Goal: Transaction & Acquisition: Book appointment/travel/reservation

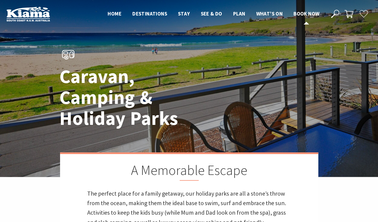
click at [302, 16] on span "Book now" at bounding box center [306, 13] width 26 height 7
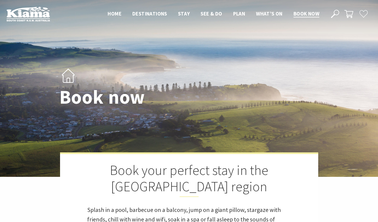
select select "3"
select select "2"
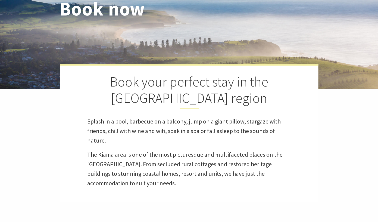
scroll to position [89, 0]
click at [131, 14] on h1 "Book now" at bounding box center [135, 8] width 153 height 21
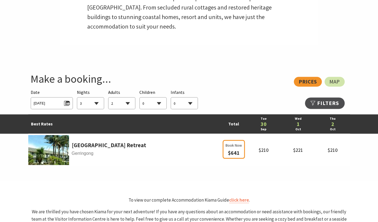
scroll to position [254, 0]
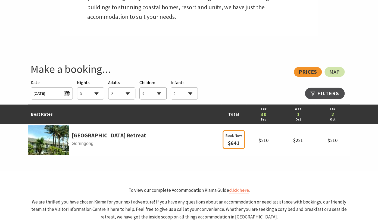
click at [77, 87] on select "1 2 3 4 5 6 7 8 9 10 11 12 13 14 15 16 17 18 19 20 21 22 23 24 25 26 27 28 29 30" at bounding box center [90, 93] width 27 height 12
click option "1" at bounding box center [0, 0] width 0 height 0
click at [55, 91] on span "Tue 30/09/2025" at bounding box center [52, 92] width 36 height 7
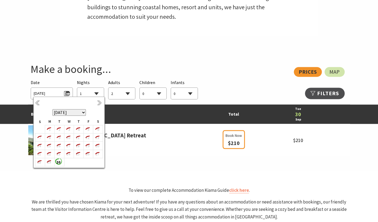
click at [97, 106] on th "September 2025 October 2025 November 2025 December 2025 January 2026 February 2…" at bounding box center [69, 108] width 68 height 20
click at [99, 103] on link "Next" at bounding box center [100, 103] width 6 height 6
click at [96, 128] on b "4" at bounding box center [96, 128] width 7 height 7
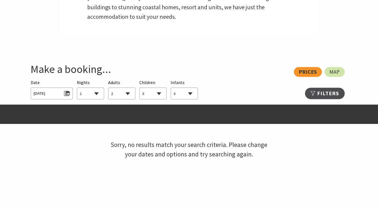
select select "1"
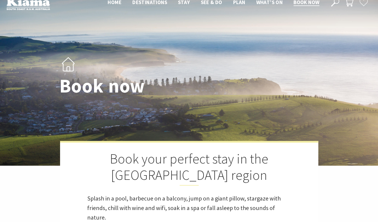
scroll to position [0, 0]
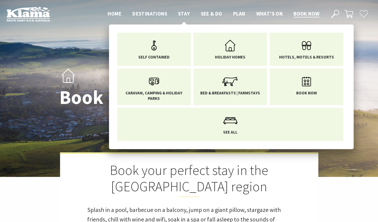
click at [187, 15] on span "Stay" at bounding box center [184, 13] width 12 height 7
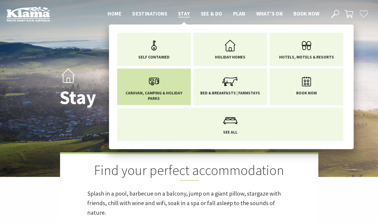
click at [156, 79] on icon "Main Menu" at bounding box center [154, 81] width 18 height 18
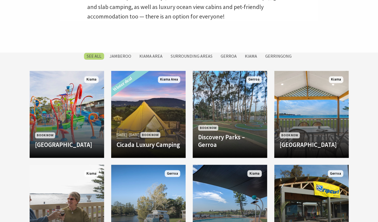
scroll to position [215, 0]
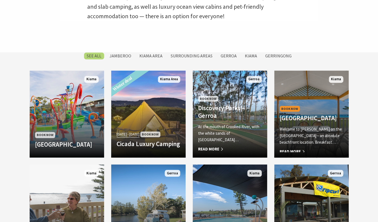
click at [318, 119] on div "Book Now Kendalls Beach Holiday Park Welcome to Kendalls on the Beach Holiday P…" at bounding box center [311, 128] width 74 height 47
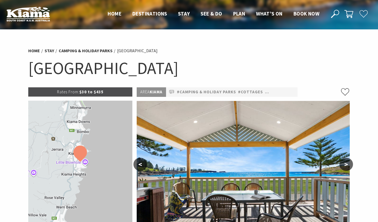
select select "2"
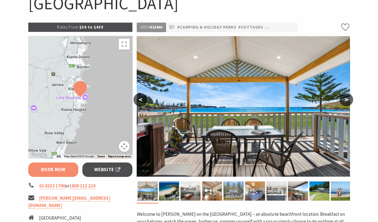
click at [64, 173] on link "Book Now" at bounding box center [53, 169] width 50 height 14
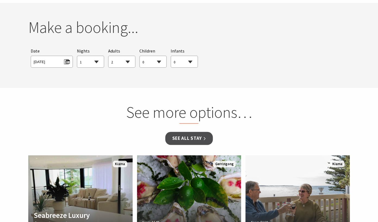
scroll to position [495, 0]
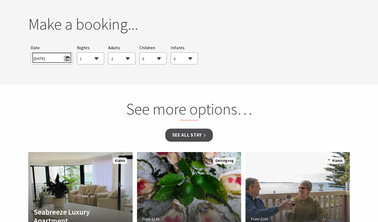
click at [56, 61] on span "Sat 04/10/2025" at bounding box center [52, 57] width 36 height 7
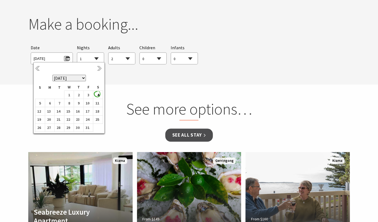
click at [116, 73] on section "You currently don't have any items in your cart Make a booking... Searching for…" at bounding box center [189, 42] width 378 height 85
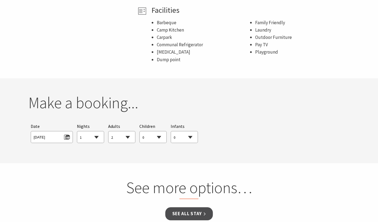
scroll to position [426, 0]
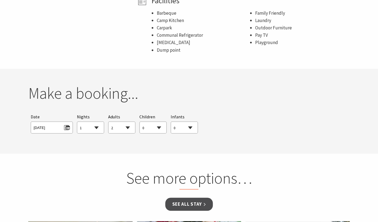
click at [77, 122] on select "1 2 3 4 5 6 7 8 9 10 11 12 13 14 15 16 17 18 19 20 21 22 23 24 25 26 27 28 29 30" at bounding box center [90, 128] width 27 height 12
click option "2" at bounding box center [0, 0] width 0 height 0
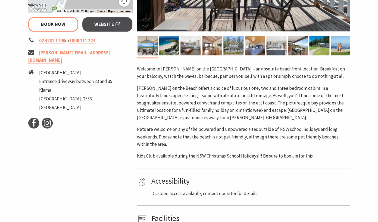
scroll to position [203, 0]
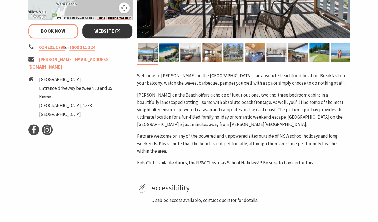
click at [98, 34] on span "Website" at bounding box center [107, 30] width 26 height 7
select select "2"
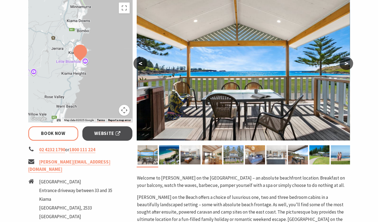
scroll to position [101, 0]
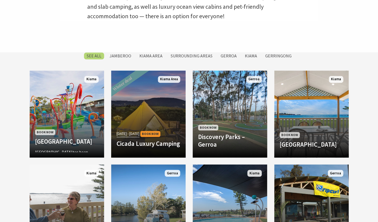
scroll to position [215, 0]
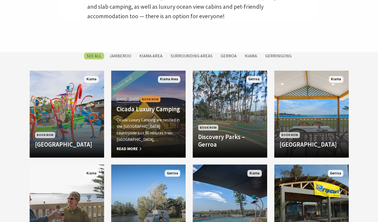
click at [137, 128] on p "Cicada Luxury Camping are nestled in the [GEOGRAPHIC_DATA] countryside just 90 …" at bounding box center [148, 129] width 64 height 26
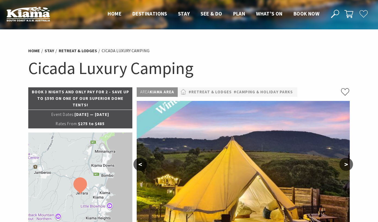
select select "2"
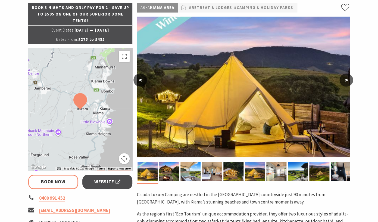
scroll to position [85, 0]
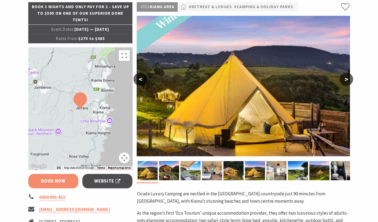
click at [57, 184] on link "Book Now" at bounding box center [53, 180] width 50 height 14
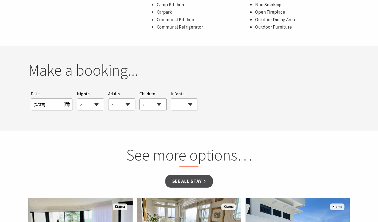
scroll to position [507, 0]
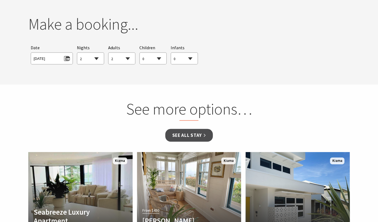
click at [62, 62] on span "[DATE]" at bounding box center [52, 58] width 42 height 12
click at [77, 53] on select "1 2 3 4 5 6 7 8 9 10 11 12 13 14 15 16 17 18 19 20 21 22 23 24 25 26 27 28 29 30" at bounding box center [90, 59] width 27 height 12
select select "1"
click option "1" at bounding box center [0, 0] width 0 height 0
click at [110, 45] on span "Adults" at bounding box center [114, 47] width 12 height 7
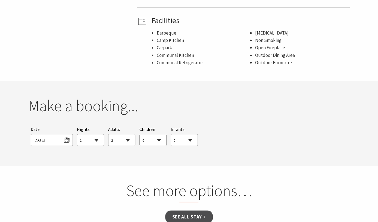
scroll to position [424, 0]
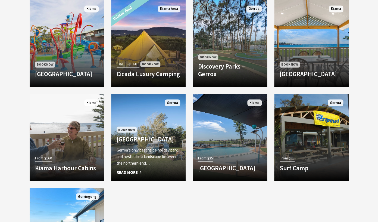
scroll to position [286, 0]
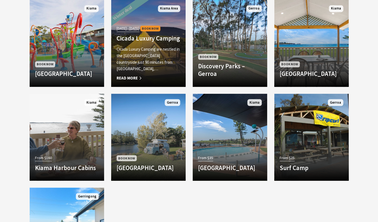
click at [157, 31] on span "Book Now" at bounding box center [150, 29] width 20 height 6
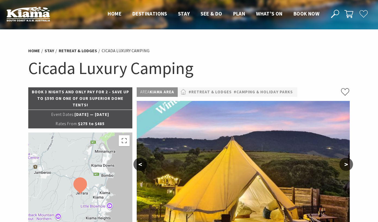
select select "2"
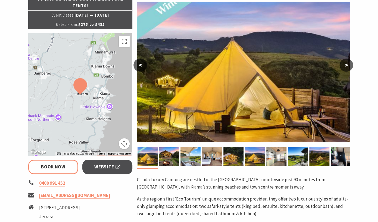
scroll to position [99, 0]
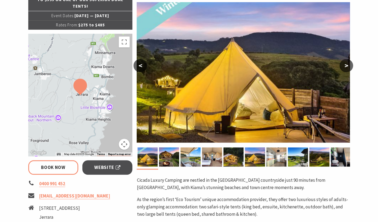
click at [104, 177] on div "Book 3 nights and only pay for 2 - save up to $595 on one of our superior dome …" at bounding box center [80, 191] width 109 height 405
click at [104, 173] on link "Website" at bounding box center [107, 167] width 50 height 14
select select "1"
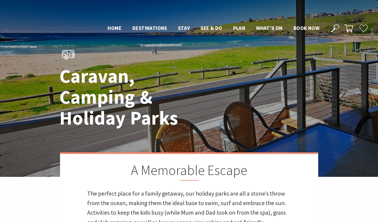
scroll to position [286, 0]
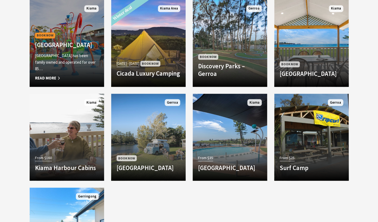
click at [74, 50] on div "Book Now [GEOGRAPHIC_DATA] [GEOGRAPHIC_DATA] has been family owned and operated…" at bounding box center [67, 56] width 74 height 50
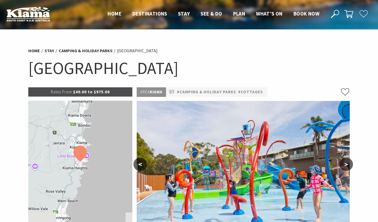
select select "2"
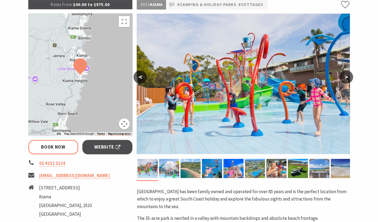
scroll to position [106, 0]
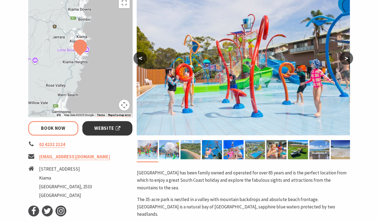
click at [93, 131] on link "Website" at bounding box center [107, 128] width 50 height 14
select select "1"
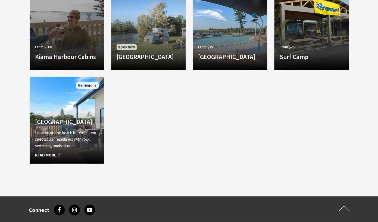
scroll to position [397, 0]
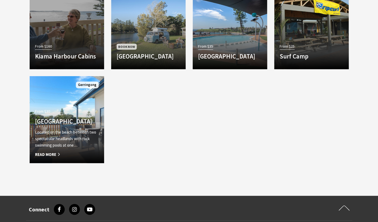
click at [90, 141] on p "Located on the beach between two spectacular headlands with rock swimming pools…" at bounding box center [67, 139] width 64 height 20
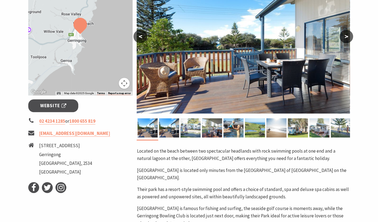
scroll to position [127, 0]
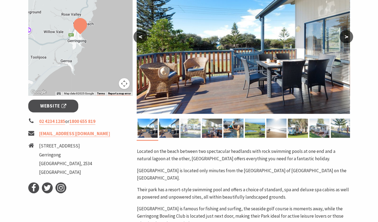
click at [185, 133] on img at bounding box center [190, 127] width 20 height 19
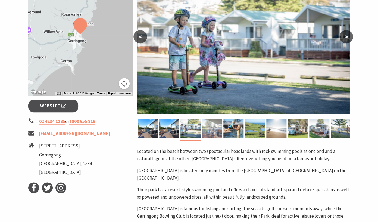
click at [222, 133] on div at bounding box center [211, 127] width 21 height 19
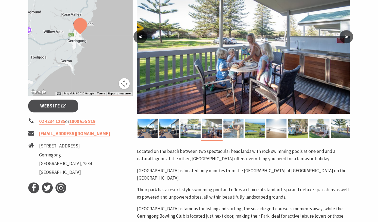
click at [235, 133] on img at bounding box center [233, 127] width 20 height 19
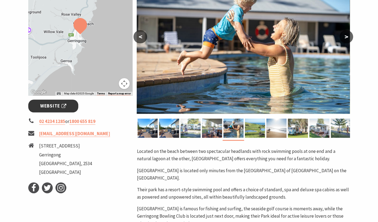
click at [58, 108] on span "Website" at bounding box center [53, 105] width 26 height 7
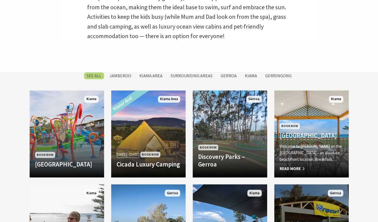
scroll to position [196, 0]
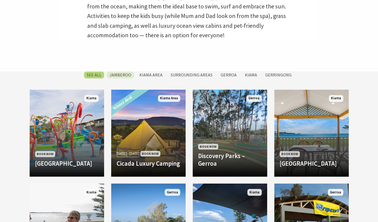
click at [125, 78] on label "Jamberoo" at bounding box center [120, 74] width 27 height 7
click at [0, 0] on input "Jamberoo" at bounding box center [0, 0] width 0 height 0
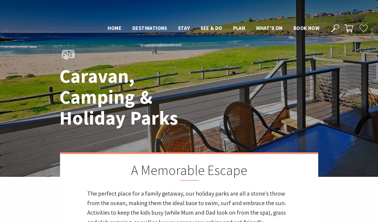
scroll to position [267, 0]
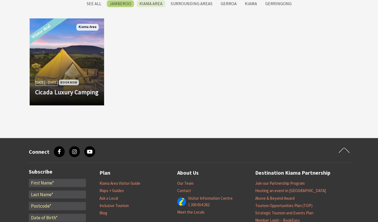
click at [149, 3] on label "Kiama Area" at bounding box center [151, 3] width 29 height 7
click at [0, 0] on input "Kiama Area" at bounding box center [0, 0] width 0 height 0
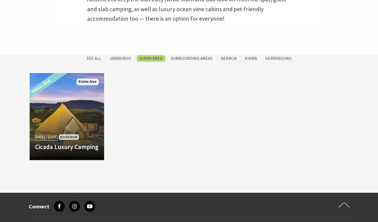
scroll to position [211, 0]
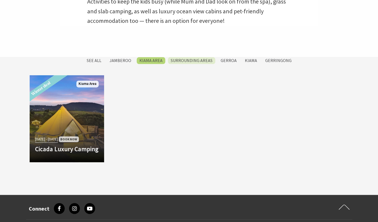
click at [192, 62] on label "Surrounding Areas" at bounding box center [191, 60] width 47 height 7
click at [0, 0] on input "Surrounding Areas" at bounding box center [0, 0] width 0 height 0
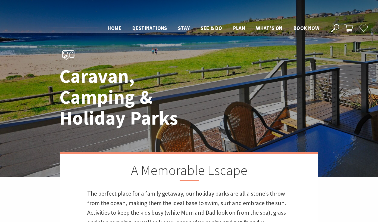
scroll to position [267, 0]
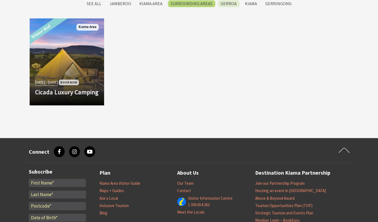
click at [226, 3] on label "Gerroa" at bounding box center [228, 3] width 21 height 7
click at [0, 0] on input "Gerroa" at bounding box center [0, 0] width 0 height 0
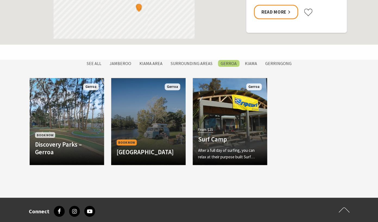
scroll to position [403, 0]
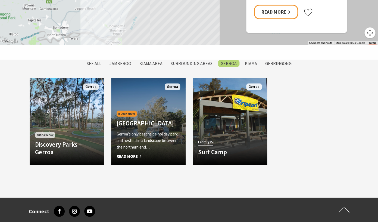
click at [148, 119] on h4 "[GEOGRAPHIC_DATA]" at bounding box center [148, 123] width 64 height 8
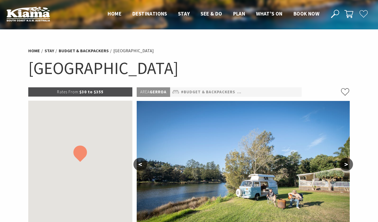
select select "2"
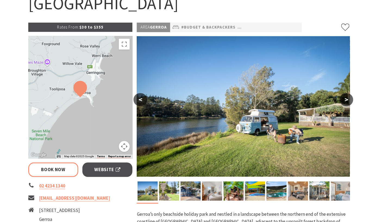
scroll to position [84, 0]
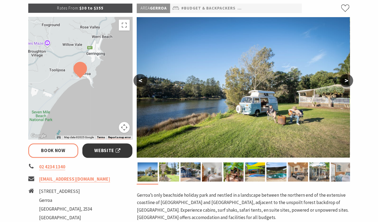
click at [100, 152] on span "Website" at bounding box center [107, 150] width 26 height 7
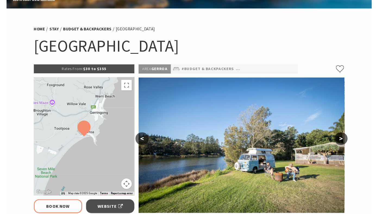
scroll to position [0, 0]
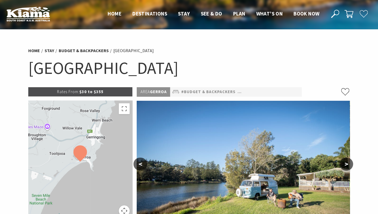
select select "1"
